Goal: Task Accomplishment & Management: Use online tool/utility

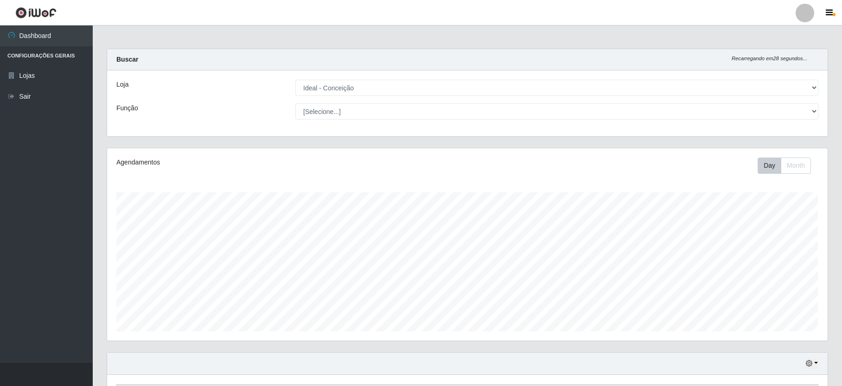
select select "231"
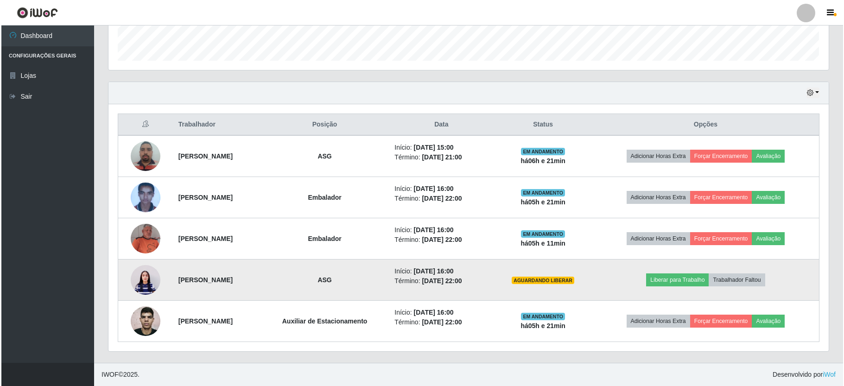
scroll to position [193, 720]
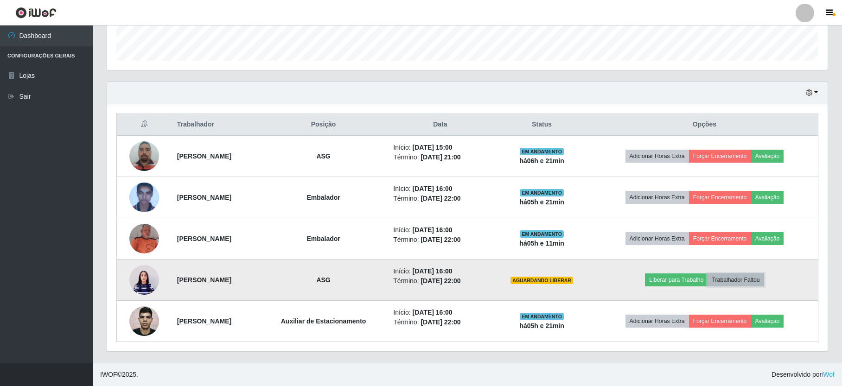
click at [742, 278] on button "Trabalhador Faltou" at bounding box center [735, 279] width 56 height 13
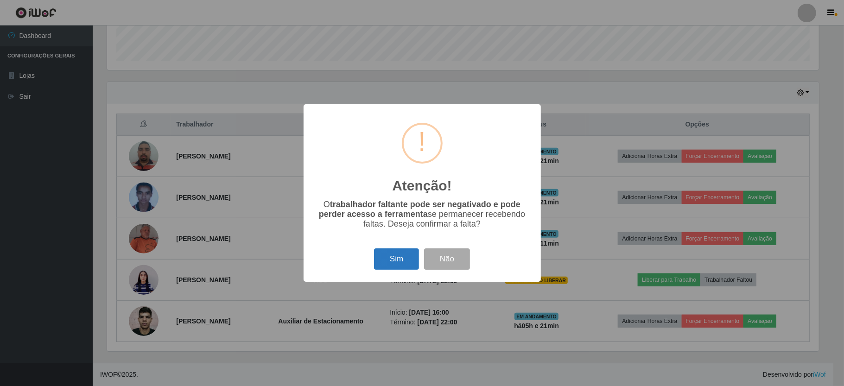
click at [404, 267] on button "Sim" at bounding box center [396, 259] width 45 height 22
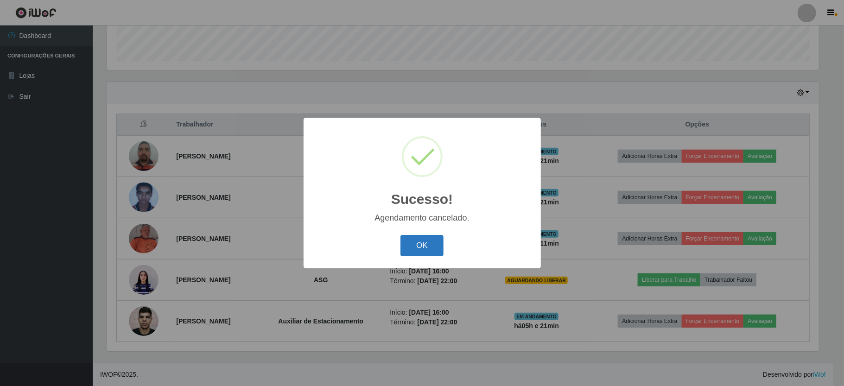
click at [424, 256] on button "OK" at bounding box center [421, 246] width 43 height 22
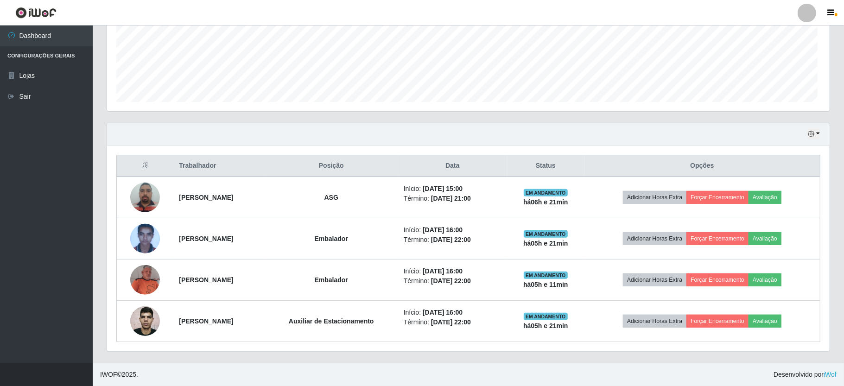
scroll to position [193, 720]
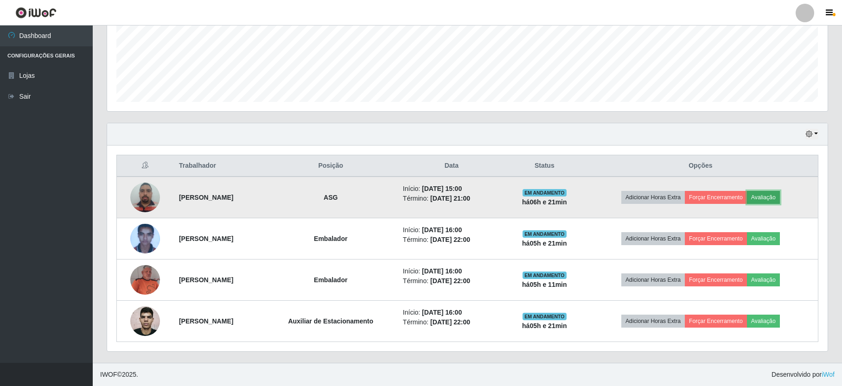
click at [779, 198] on button "Avaliação" at bounding box center [763, 197] width 33 height 13
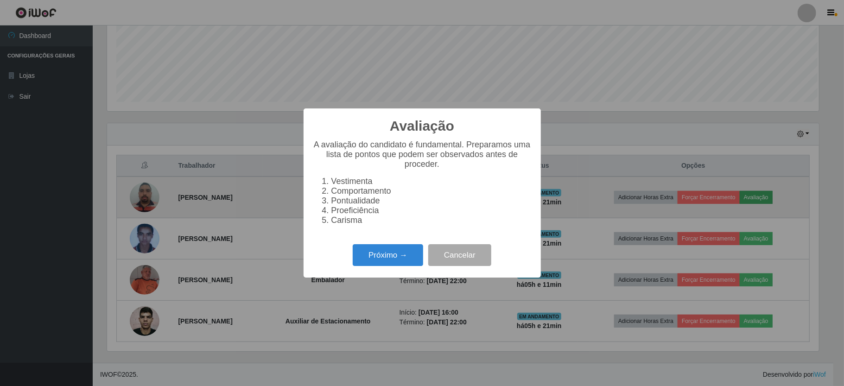
scroll to position [193, 712]
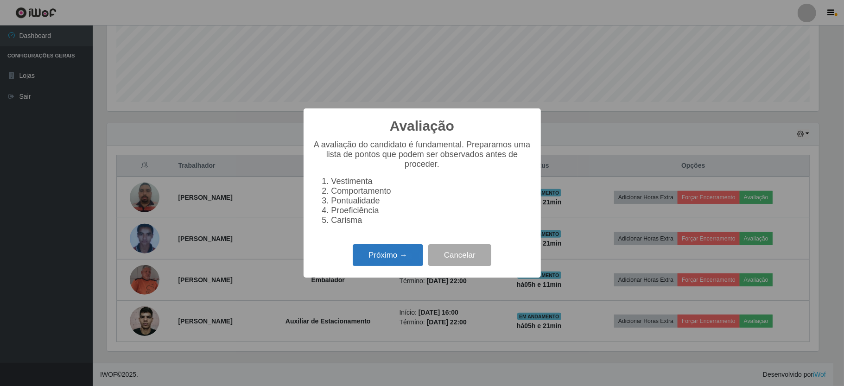
click at [380, 262] on button "Próximo →" at bounding box center [388, 255] width 70 height 22
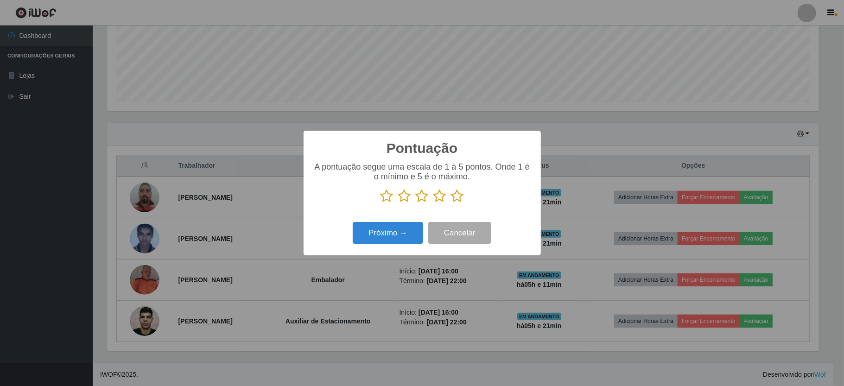
scroll to position [463207, 462688]
click at [461, 195] on icon at bounding box center [457, 196] width 13 height 14
click at [451, 203] on input "radio" at bounding box center [451, 203] width 0 height 0
click at [417, 230] on button "Próximo →" at bounding box center [388, 233] width 70 height 22
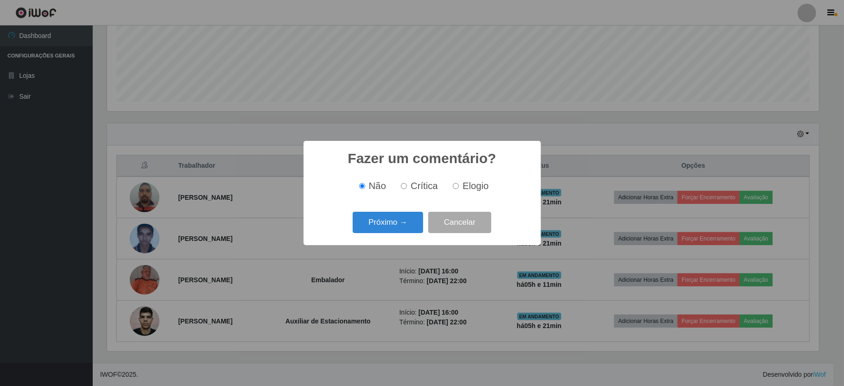
click at [417, 230] on button "Próximo →" at bounding box center [388, 223] width 70 height 22
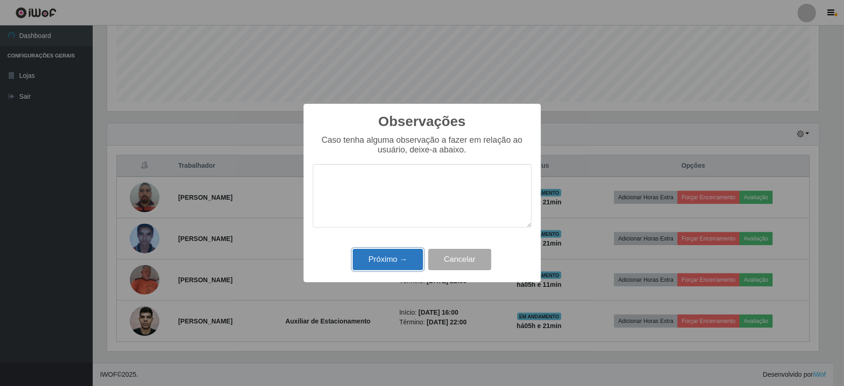
click at [405, 261] on button "Próximo →" at bounding box center [388, 260] width 70 height 22
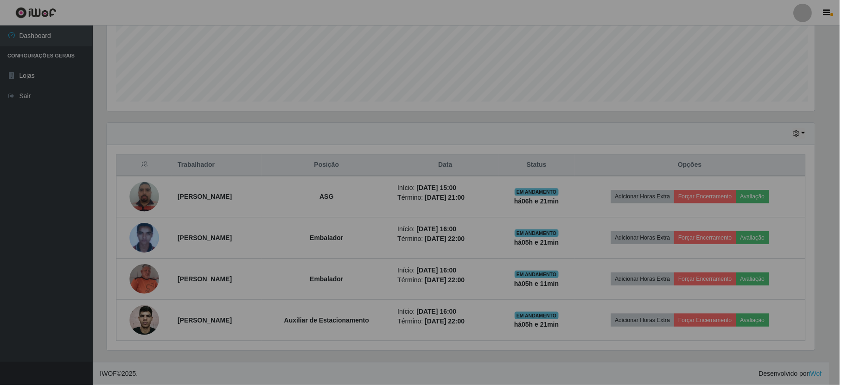
scroll to position [193, 720]
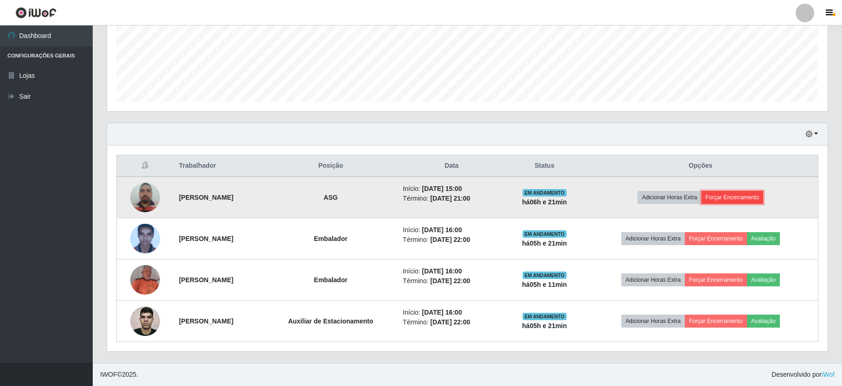
click at [728, 194] on button "Forçar Encerramento" at bounding box center [732, 197] width 62 height 13
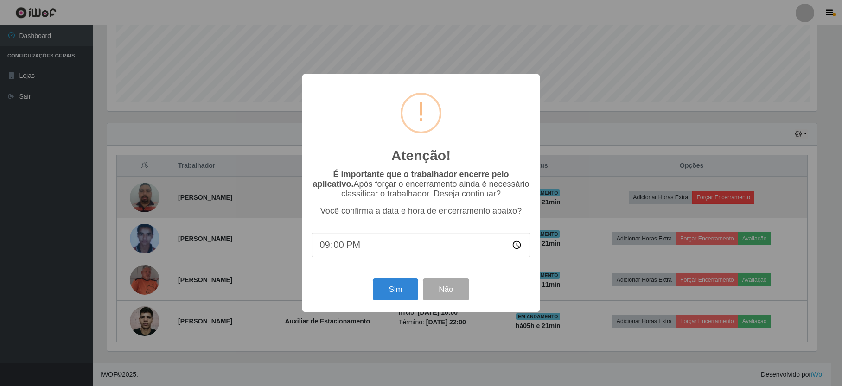
scroll to position [193, 712]
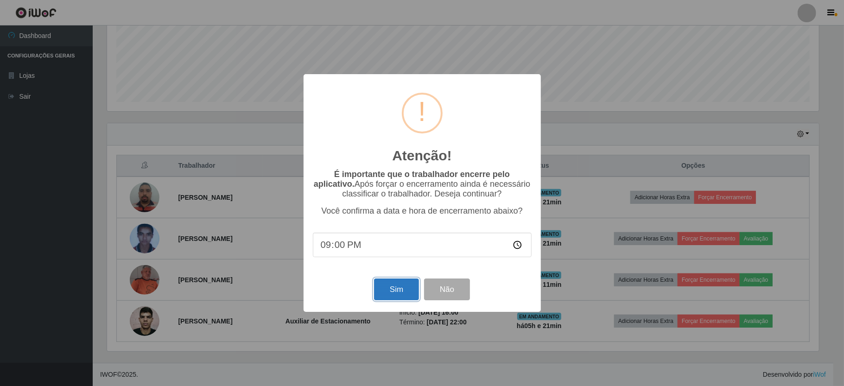
click at [386, 291] on button "Sim" at bounding box center [396, 290] width 45 height 22
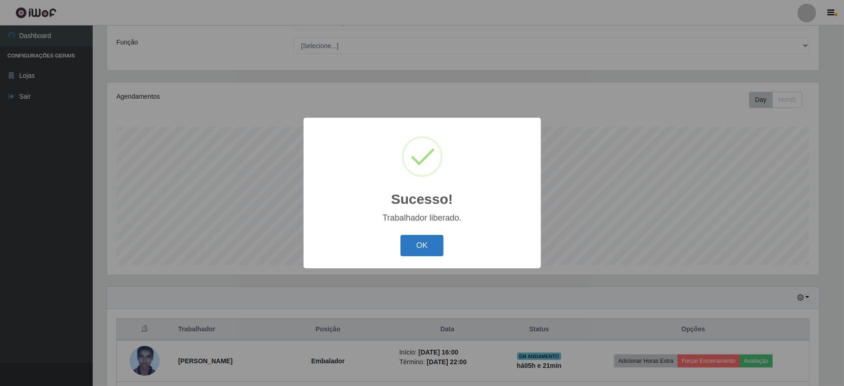
click at [427, 251] on button "OK" at bounding box center [421, 246] width 43 height 22
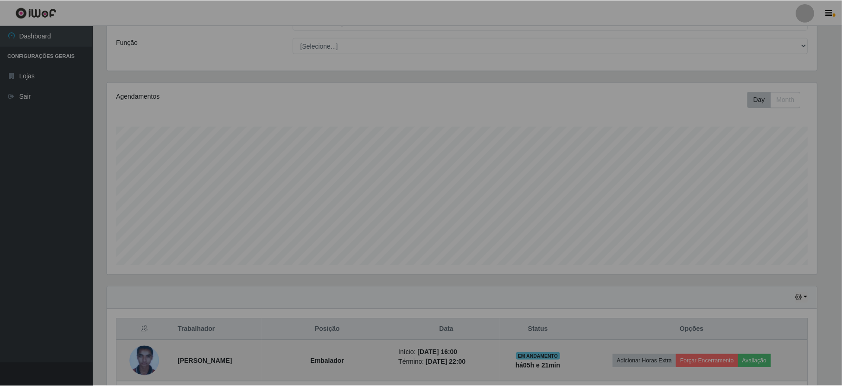
scroll to position [193, 720]
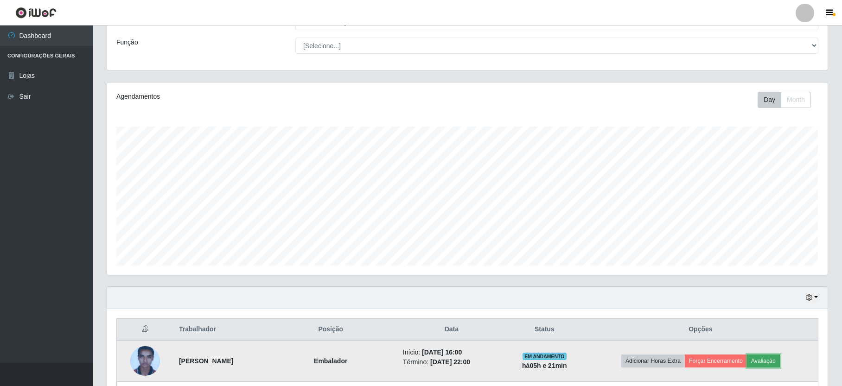
click at [770, 356] on button "Avaliação" at bounding box center [763, 361] width 33 height 13
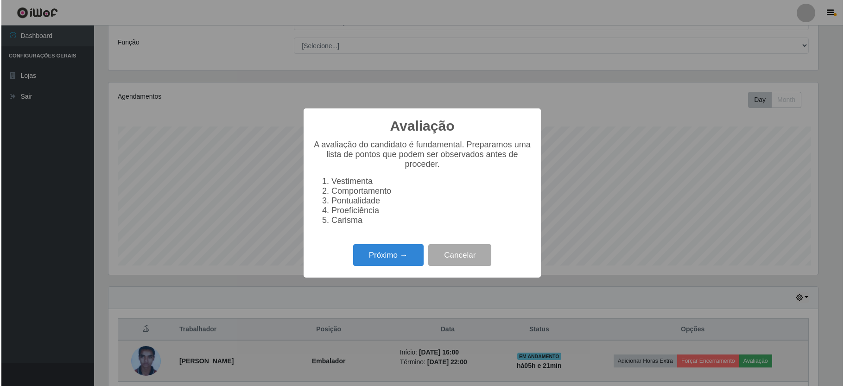
scroll to position [193, 712]
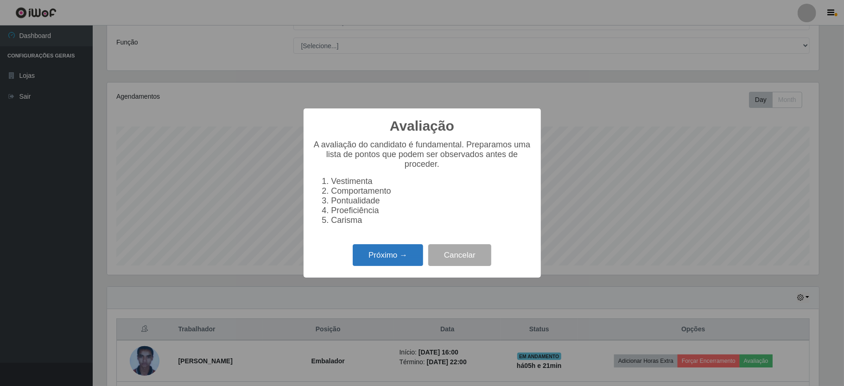
click at [397, 261] on button "Próximo →" at bounding box center [388, 255] width 70 height 22
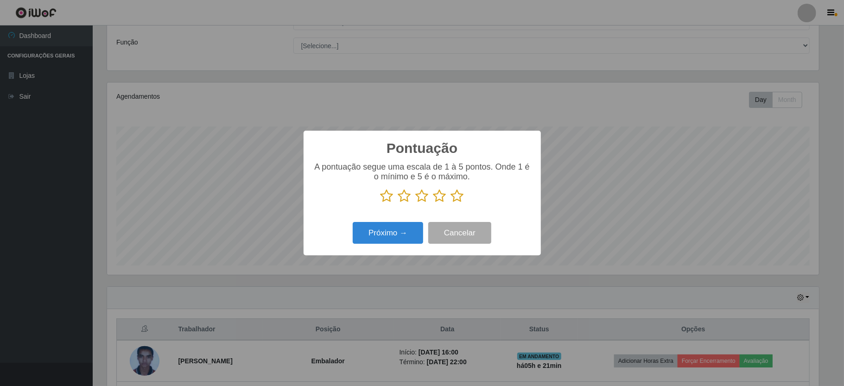
scroll to position [463207, 462688]
click at [462, 201] on icon at bounding box center [457, 196] width 13 height 14
click at [451, 203] on input "radio" at bounding box center [451, 203] width 0 height 0
click at [406, 238] on button "Próximo →" at bounding box center [388, 233] width 70 height 22
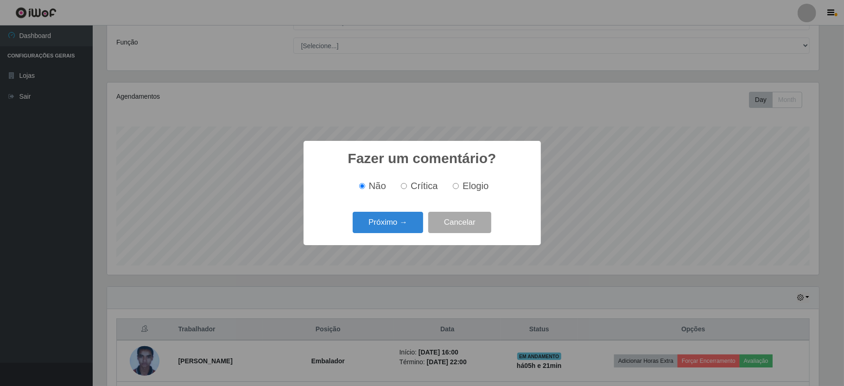
scroll to position [0, 0]
click at [411, 227] on button "Próximo →" at bounding box center [388, 223] width 70 height 22
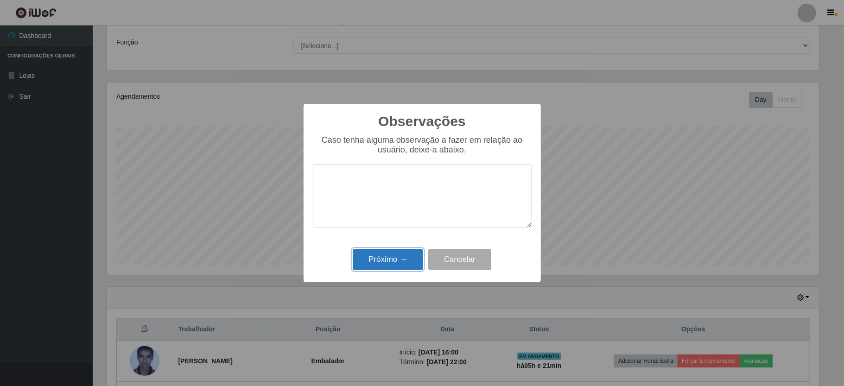
click at [405, 256] on button "Próximo →" at bounding box center [388, 260] width 70 height 22
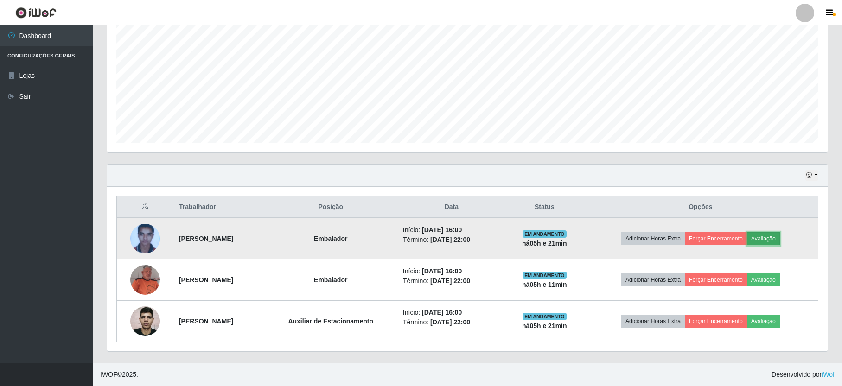
click at [777, 232] on button "Avaliação" at bounding box center [763, 238] width 33 height 13
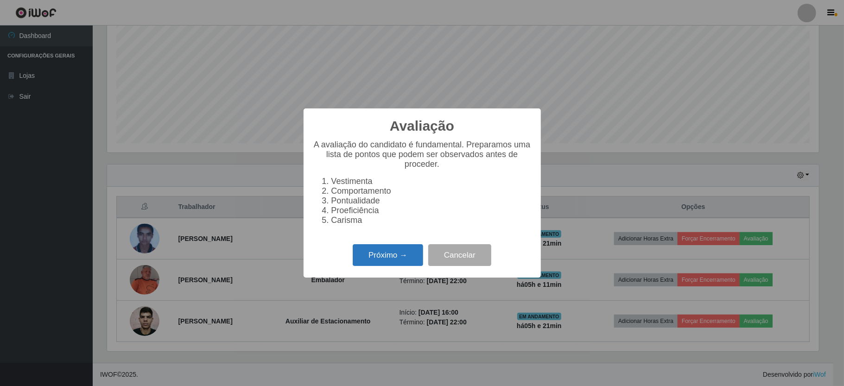
click at [411, 266] on button "Próximo →" at bounding box center [388, 255] width 70 height 22
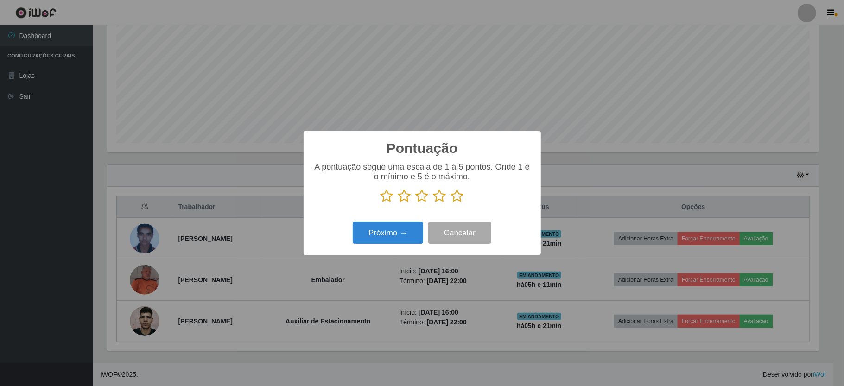
click at [457, 198] on icon at bounding box center [457, 196] width 13 height 14
click at [451, 203] on input "radio" at bounding box center [451, 203] width 0 height 0
click at [417, 238] on button "Próximo →" at bounding box center [388, 233] width 70 height 22
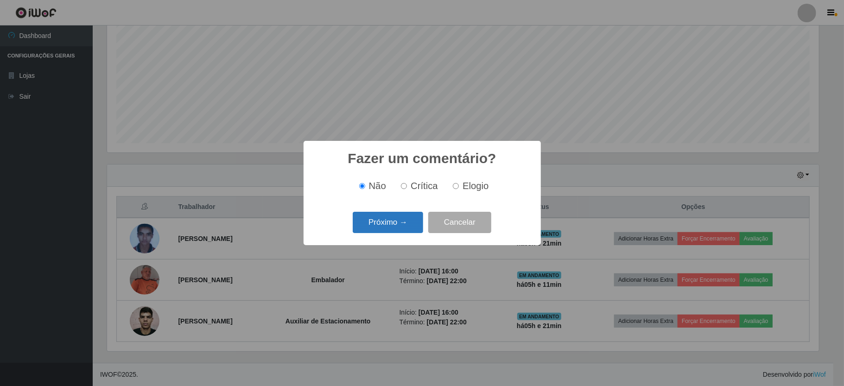
click at [415, 227] on button "Próximo →" at bounding box center [388, 223] width 70 height 22
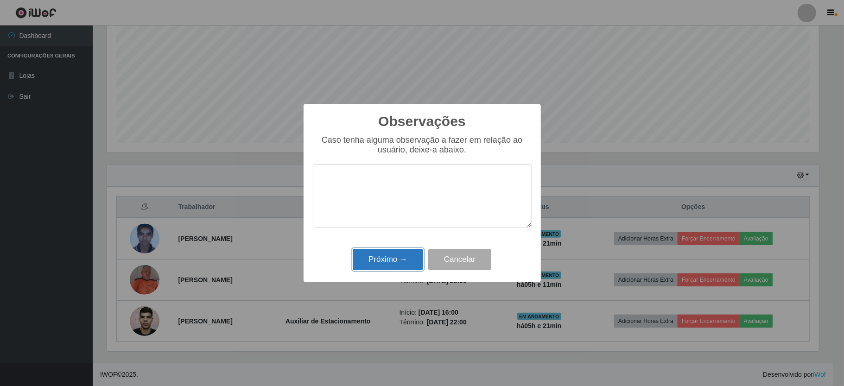
click at [408, 264] on button "Próximo →" at bounding box center [388, 260] width 70 height 22
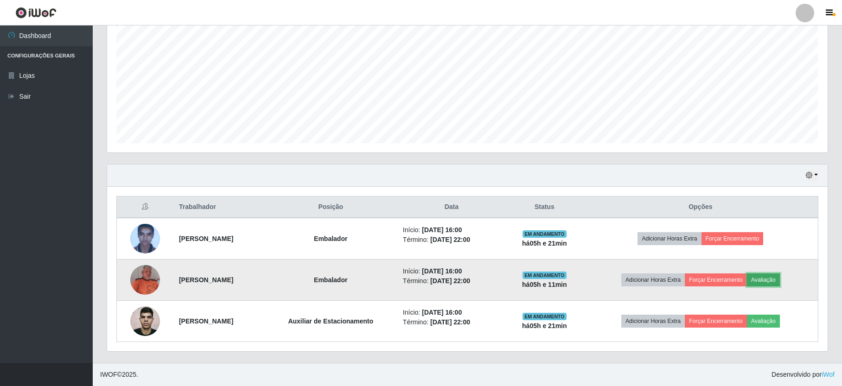
click at [775, 274] on button "Avaliação" at bounding box center [763, 279] width 33 height 13
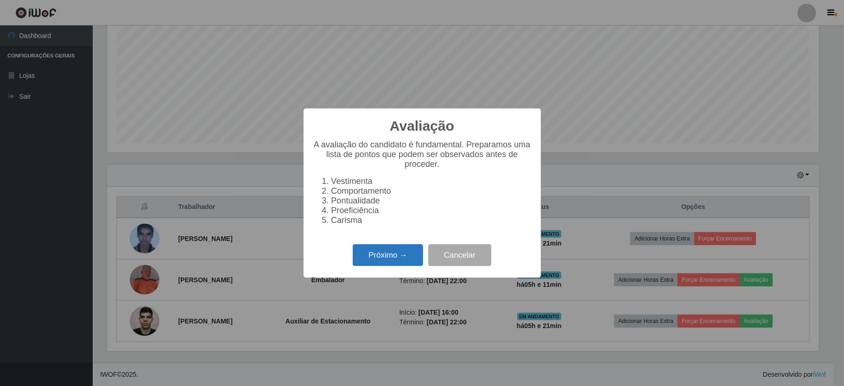
click at [366, 259] on button "Próximo →" at bounding box center [388, 255] width 70 height 22
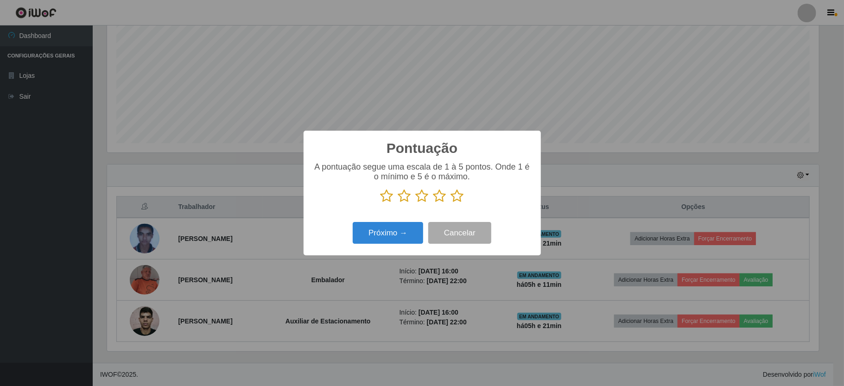
click at [455, 200] on icon at bounding box center [457, 196] width 13 height 14
click at [451, 203] on input "radio" at bounding box center [451, 203] width 0 height 0
click at [416, 234] on button "Próximo →" at bounding box center [388, 233] width 70 height 22
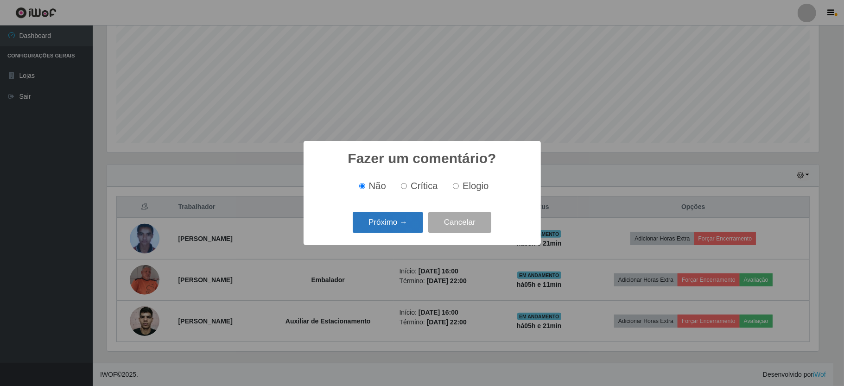
click at [411, 230] on button "Próximo →" at bounding box center [388, 223] width 70 height 22
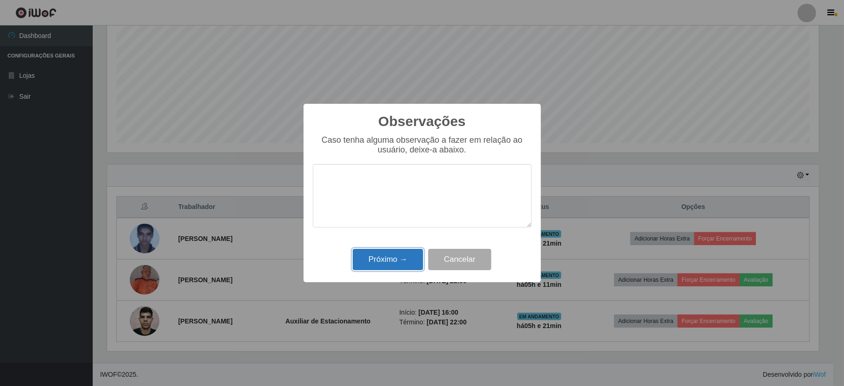
click at [408, 256] on button "Próximo →" at bounding box center [388, 260] width 70 height 22
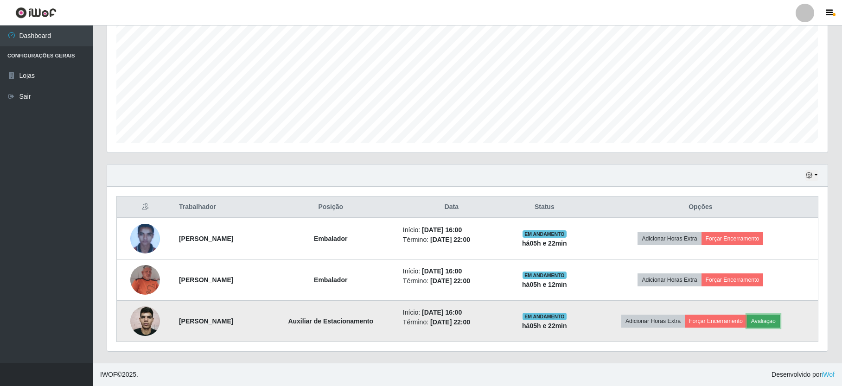
click at [779, 325] on button "Avaliação" at bounding box center [763, 321] width 33 height 13
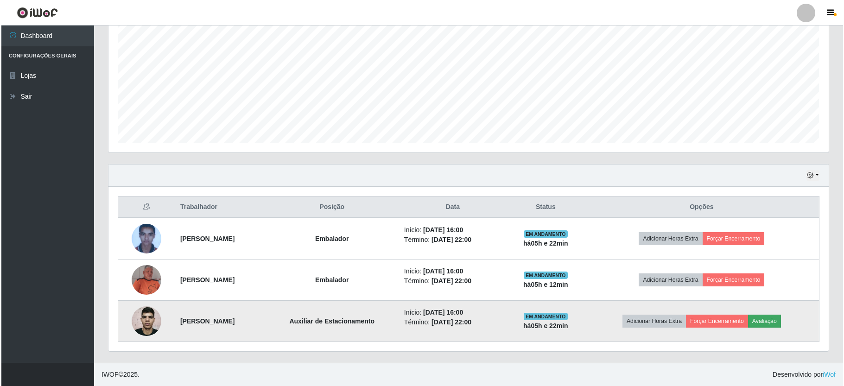
scroll to position [193, 712]
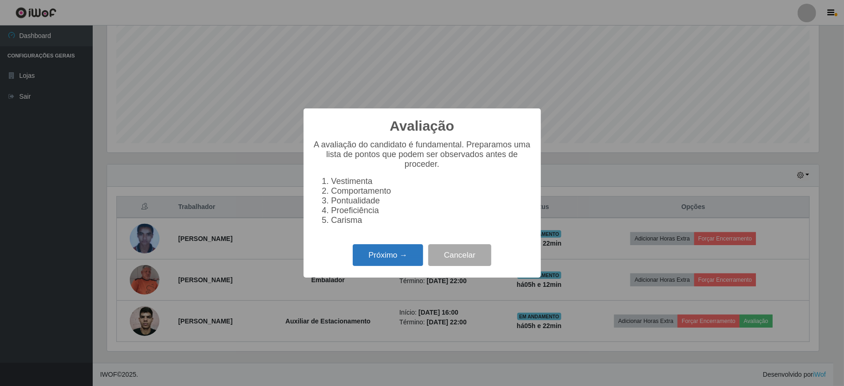
click at [418, 262] on button "Próximo →" at bounding box center [388, 255] width 70 height 22
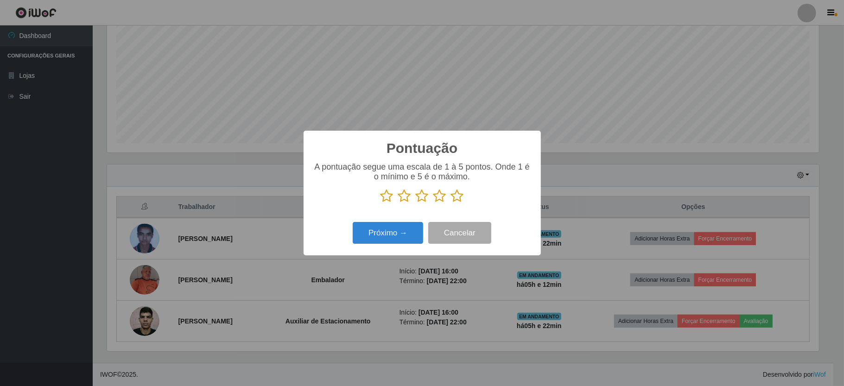
click at [453, 196] on icon at bounding box center [457, 196] width 13 height 14
click at [451, 203] on input "radio" at bounding box center [451, 203] width 0 height 0
click at [389, 238] on button "Próximo →" at bounding box center [388, 233] width 70 height 22
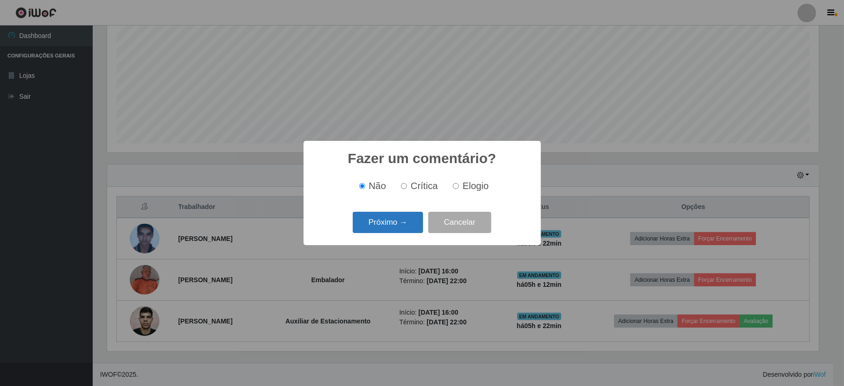
click at [395, 230] on button "Próximo →" at bounding box center [388, 223] width 70 height 22
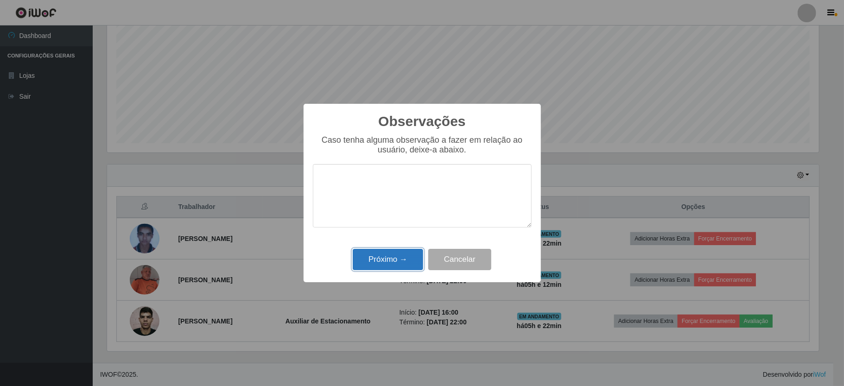
click at [393, 267] on button "Próximo →" at bounding box center [388, 260] width 70 height 22
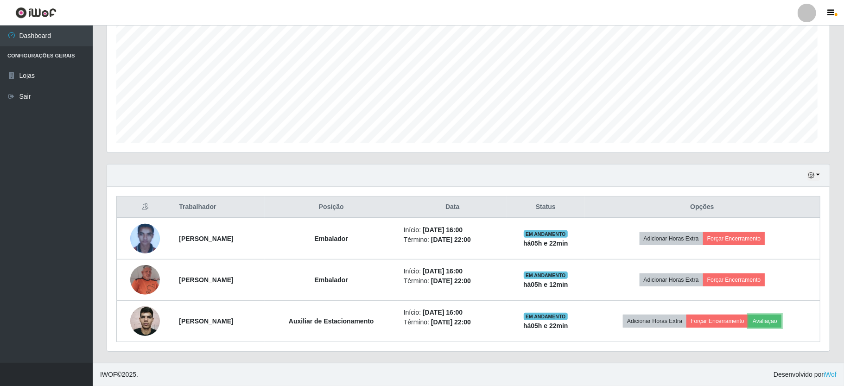
scroll to position [193, 720]
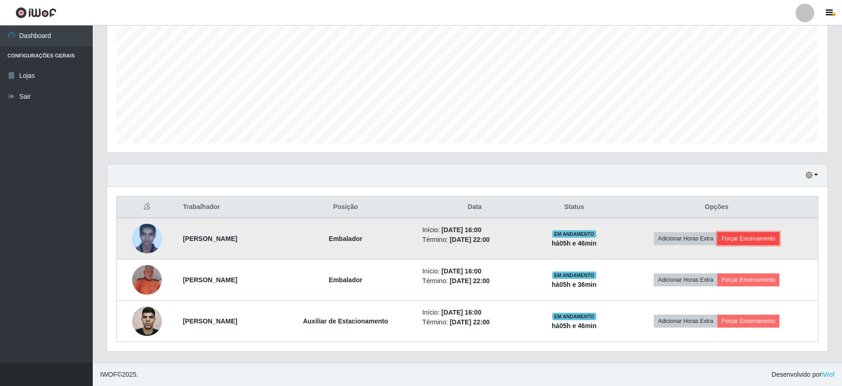
click at [777, 239] on button "Forçar Encerramento" at bounding box center [748, 238] width 62 height 13
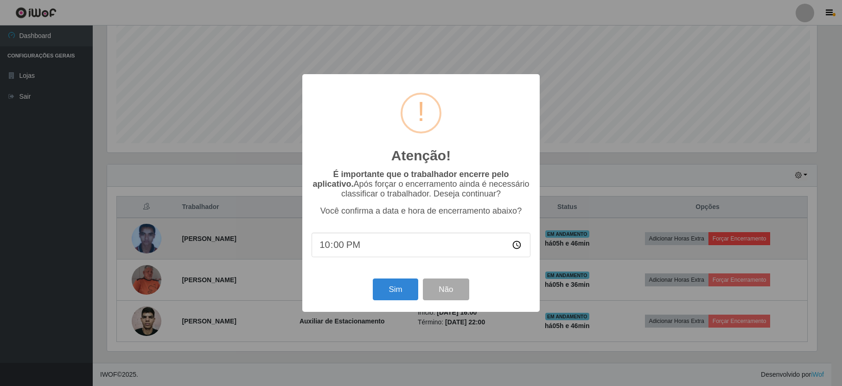
scroll to position [193, 712]
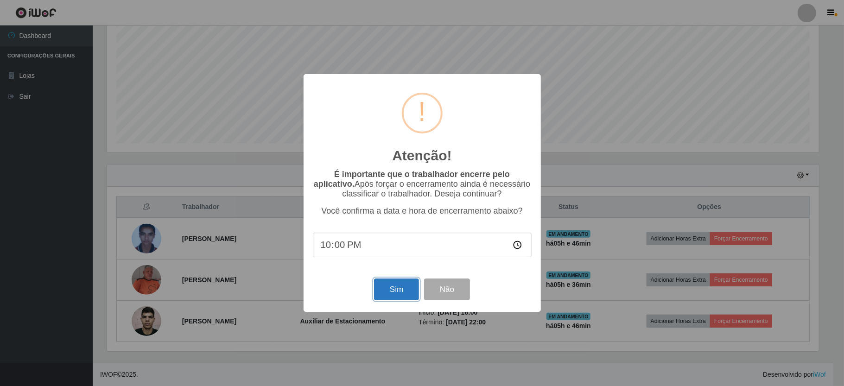
click at [412, 295] on button "Sim" at bounding box center [396, 290] width 45 height 22
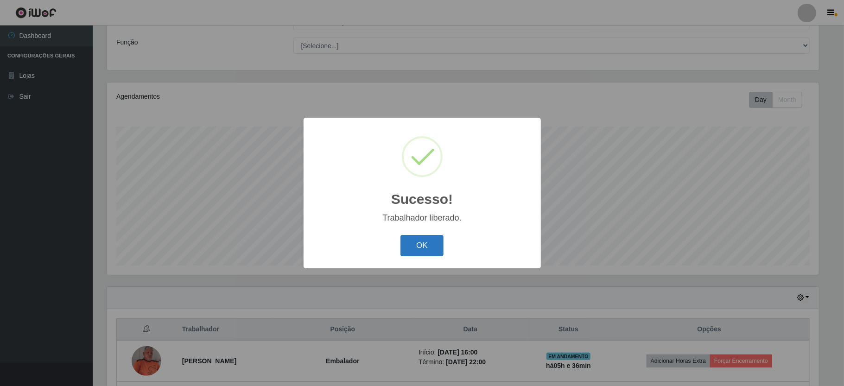
click at [411, 249] on button "OK" at bounding box center [421, 246] width 43 height 22
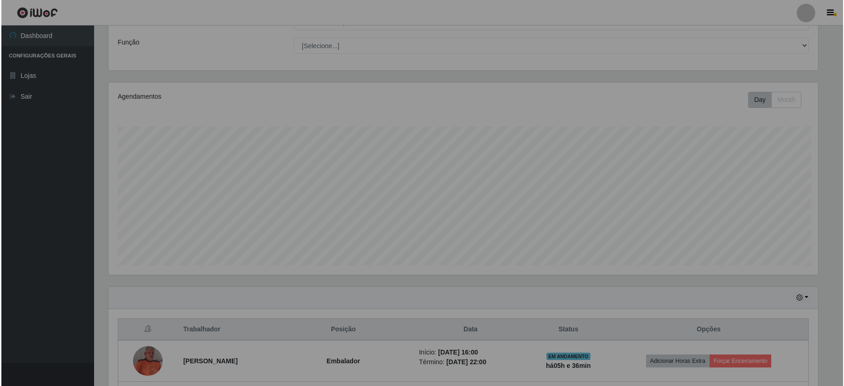
scroll to position [193, 720]
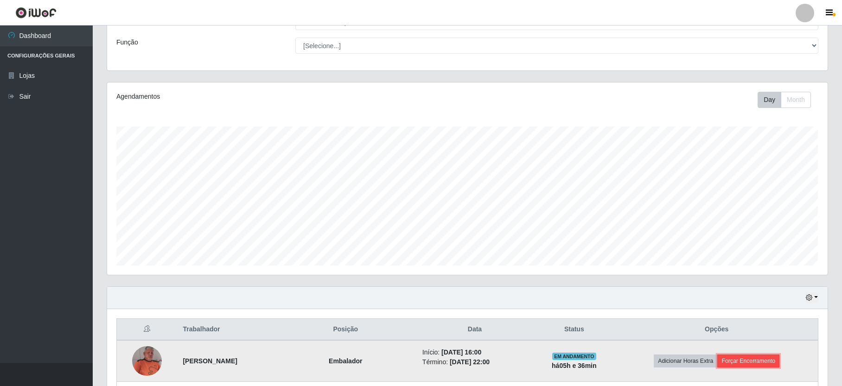
click at [760, 367] on button "Forçar Encerramento" at bounding box center [748, 361] width 62 height 13
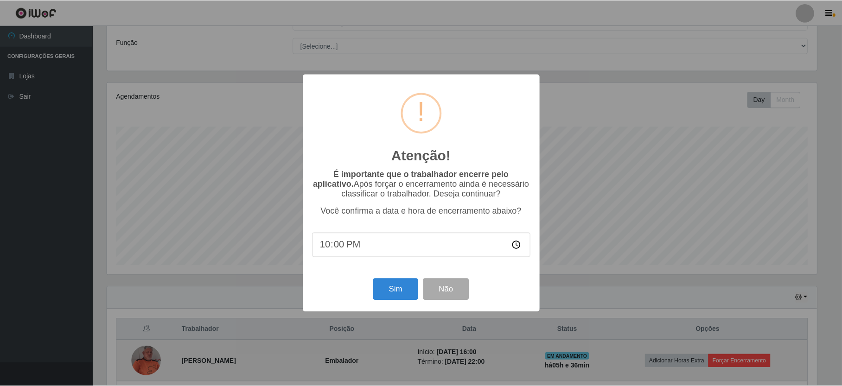
scroll to position [193, 712]
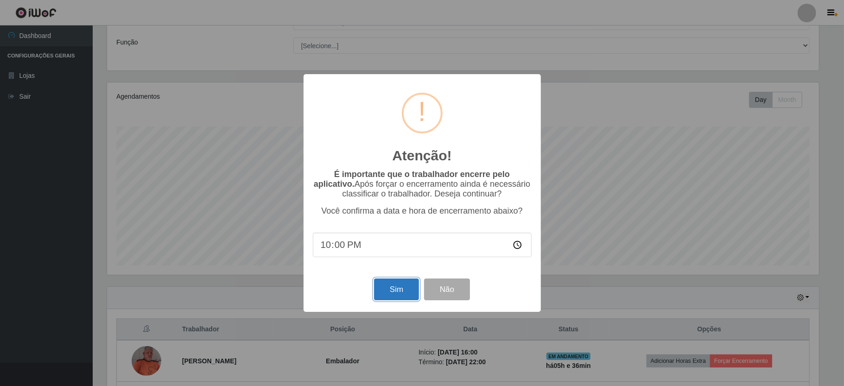
click at [390, 298] on button "Sim" at bounding box center [396, 290] width 45 height 22
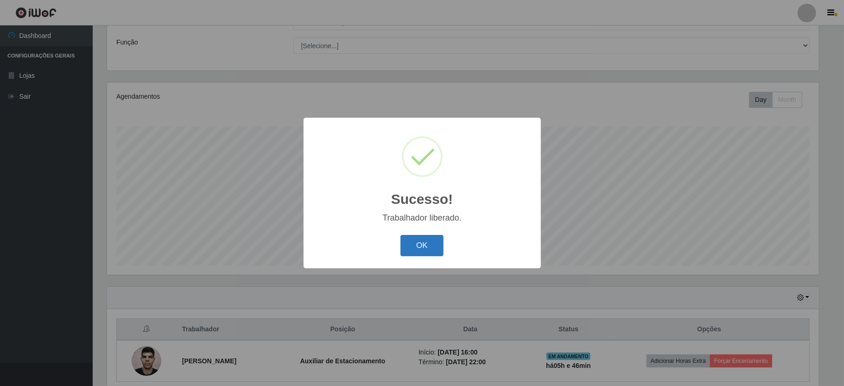
click at [418, 246] on button "OK" at bounding box center [421, 246] width 43 height 22
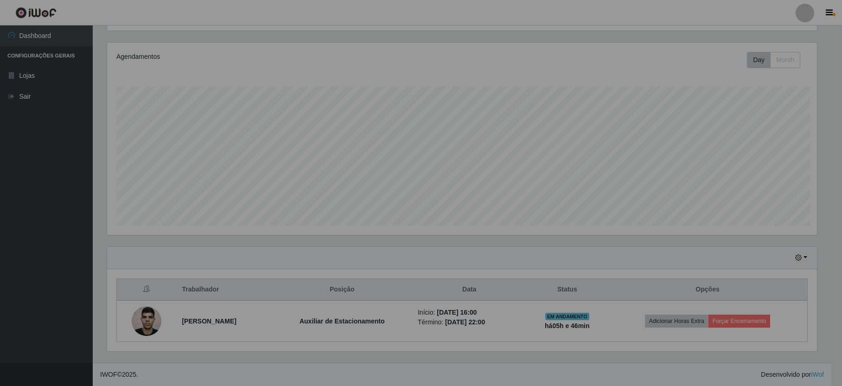
scroll to position [193, 720]
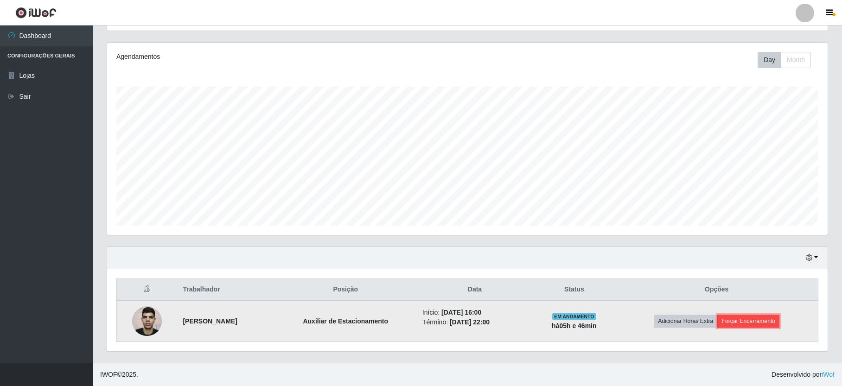
click at [769, 321] on button "Forçar Encerramento" at bounding box center [748, 321] width 62 height 13
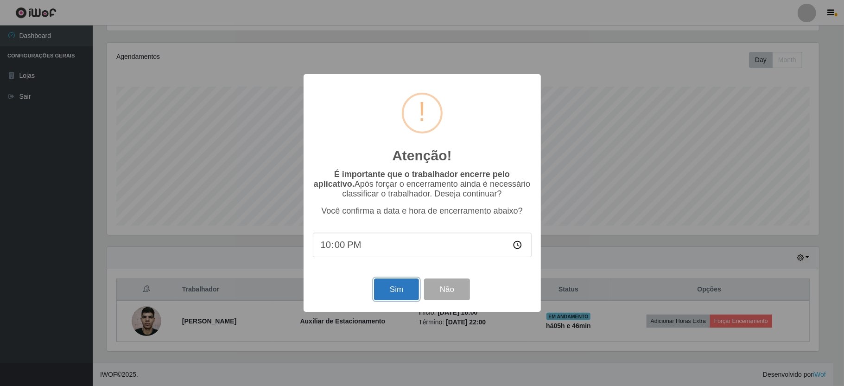
click at [386, 285] on button "Sim" at bounding box center [396, 290] width 45 height 22
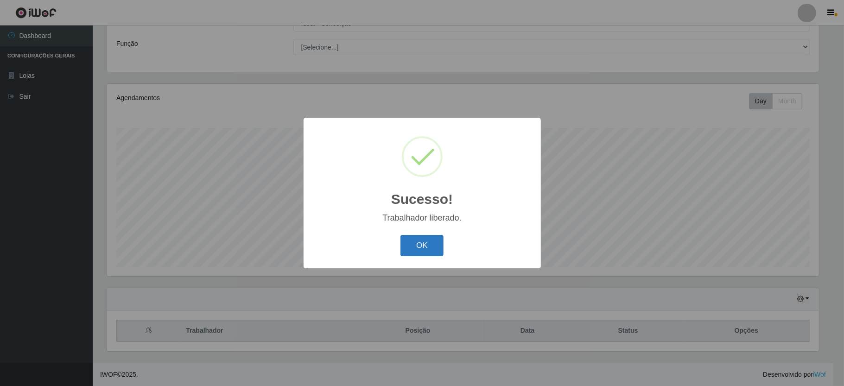
click at [418, 253] on button "OK" at bounding box center [421, 246] width 43 height 22
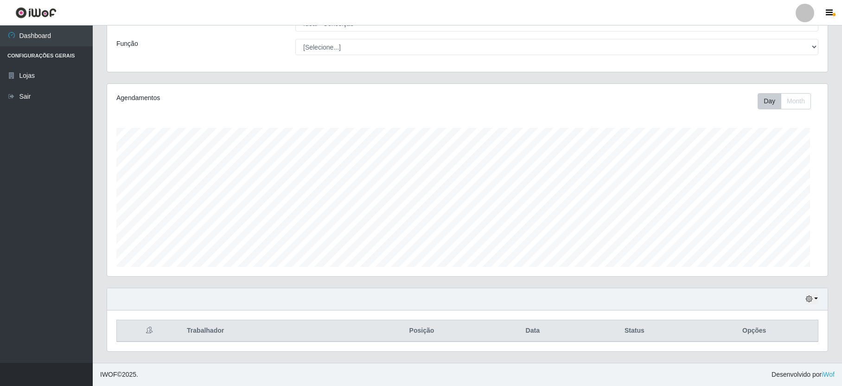
scroll to position [193, 720]
click at [22, 95] on link "Sair" at bounding box center [46, 96] width 93 height 21
